Goal: Find specific page/section: Find specific page/section

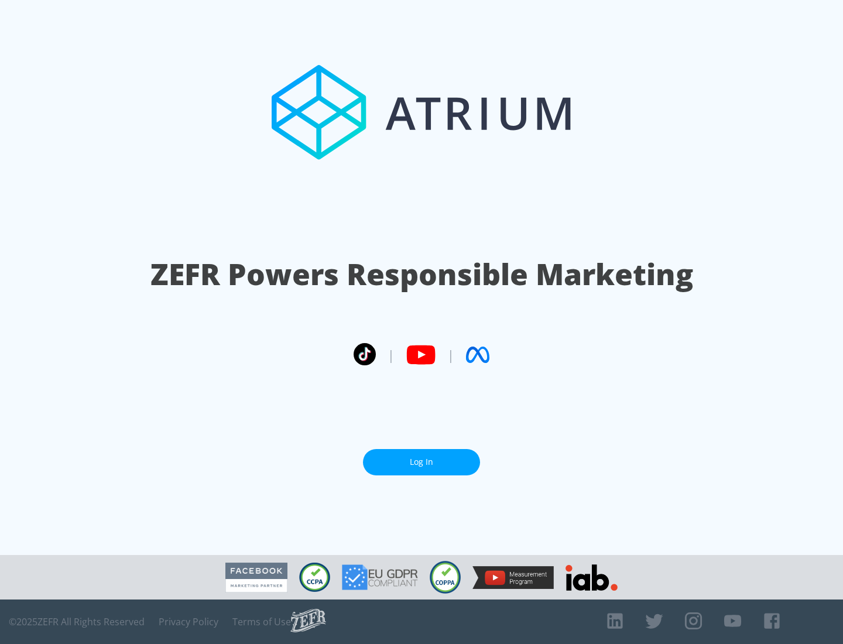
click at [421, 462] on link "Log In" at bounding box center [421, 462] width 117 height 26
